Goal: Task Accomplishment & Management: Manage account settings

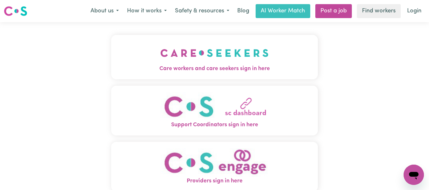
click at [222, 63] on img "Care workers and care seekers sign in here" at bounding box center [214, 53] width 108 height 24
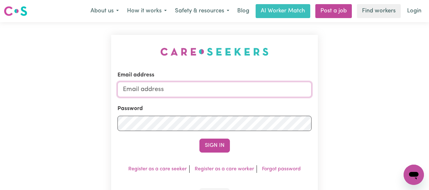
click at [214, 91] on input "Email address" at bounding box center [215, 89] width 194 height 15
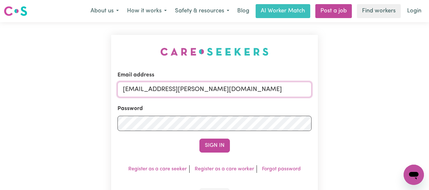
type input "[EMAIL_ADDRESS][PERSON_NAME][DOMAIN_NAME]"
click at [200, 139] on button "Sign In" at bounding box center [215, 146] width 31 height 14
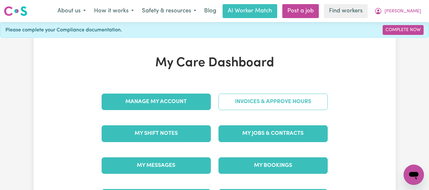
click at [250, 103] on link "Invoices & Approve Hours" at bounding box center [273, 102] width 109 height 17
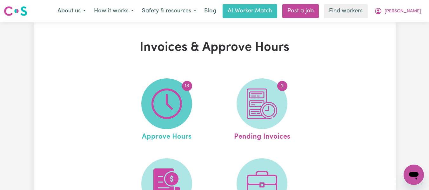
click at [167, 99] on img at bounding box center [167, 104] width 31 height 31
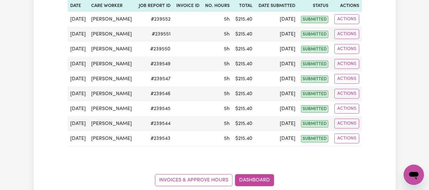
scroll to position [191, 0]
